Goal: Transaction & Acquisition: Purchase product/service

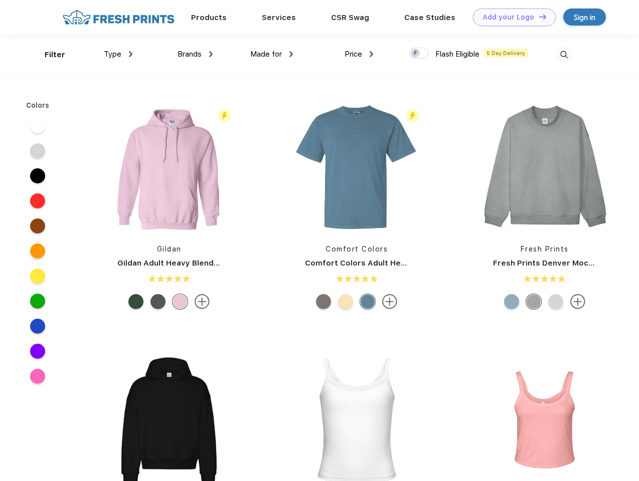
scroll to position [1, 0]
click at [510, 17] on link "Add your Logo Design Tool" at bounding box center [514, 18] width 83 height 18
click at [0, 0] on div "Design Tool" at bounding box center [0, 0] width 0 height 0
click at [538, 17] on link "Add your Logo Design Tool" at bounding box center [514, 18] width 83 height 18
click at [48, 55] on div "Filter" at bounding box center [55, 55] width 21 height 12
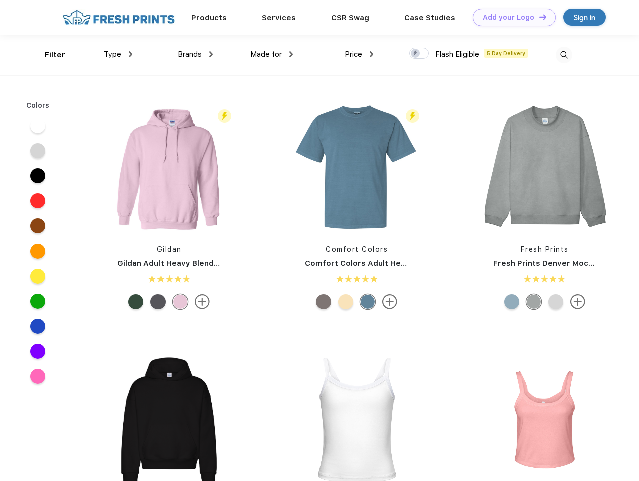
click at [118, 54] on span "Type" at bounding box center [113, 54] width 18 height 9
click at [195, 54] on span "Brands" at bounding box center [190, 54] width 24 height 9
click at [272, 54] on span "Made for" at bounding box center [266, 54] width 32 height 9
click at [359, 54] on span "Price" at bounding box center [353, 54] width 18 height 9
click at [419, 54] on div at bounding box center [419, 53] width 20 height 11
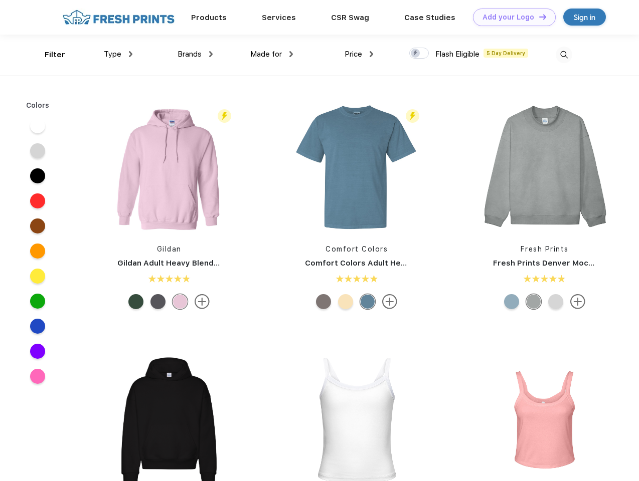
click at [416, 54] on input "checkbox" at bounding box center [412, 50] width 7 height 7
click at [564, 55] on img at bounding box center [564, 55] width 17 height 17
